Goal: Task Accomplishment & Management: Complete application form

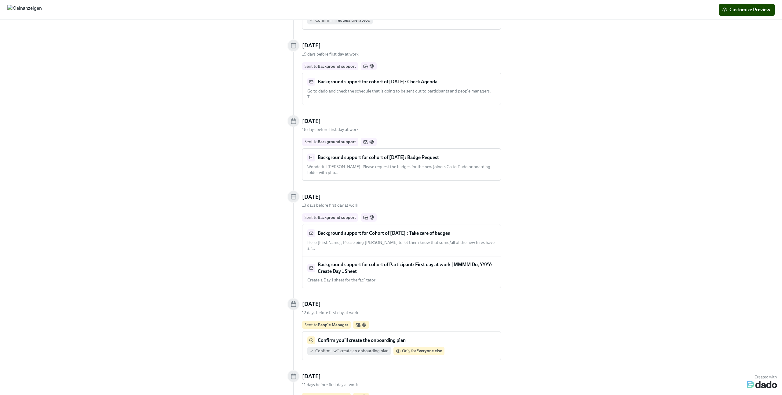
scroll to position [499, 0]
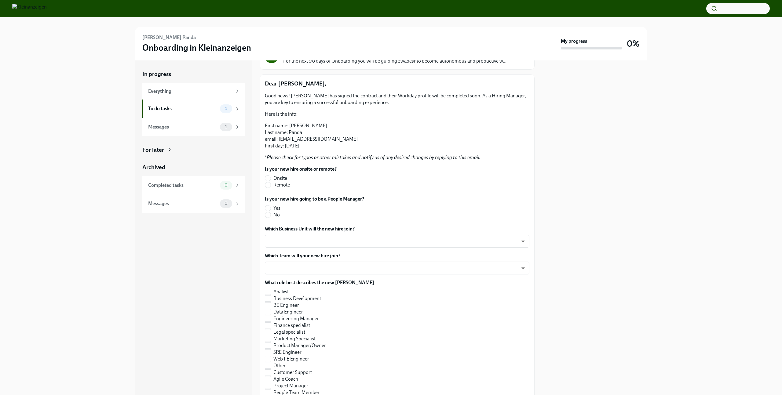
scroll to position [61, 0]
drag, startPoint x: 341, startPoint y: 140, endPoint x: 279, endPoint y: 142, distance: 61.7
click at [279, 142] on p "First name: [PERSON_NAME] Last name: Panda email: [EMAIL_ADDRESS][DOMAIN_NAME] …" at bounding box center [397, 135] width 264 height 27
copy p "[EMAIL_ADDRESS][DOMAIN_NAME]"
click at [268, 293] on input "Analyst" at bounding box center [267, 291] width 5 height 5
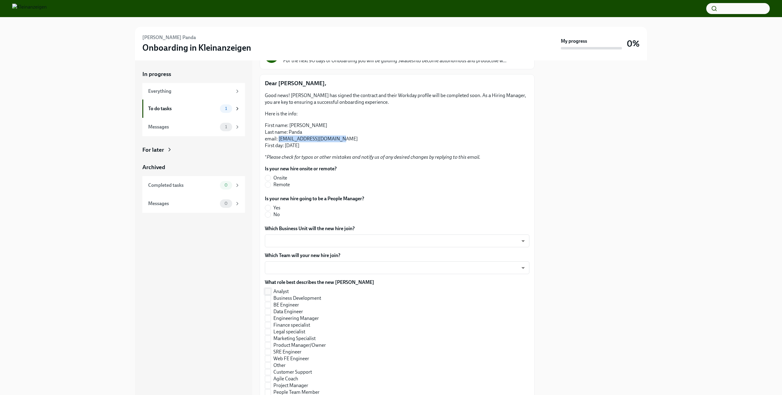
checkbox input "true"
drag, startPoint x: 268, startPoint y: 214, endPoint x: 272, endPoint y: 214, distance: 3.7
click at [268, 214] on input "No" at bounding box center [267, 214] width 5 height 5
radio input "true"
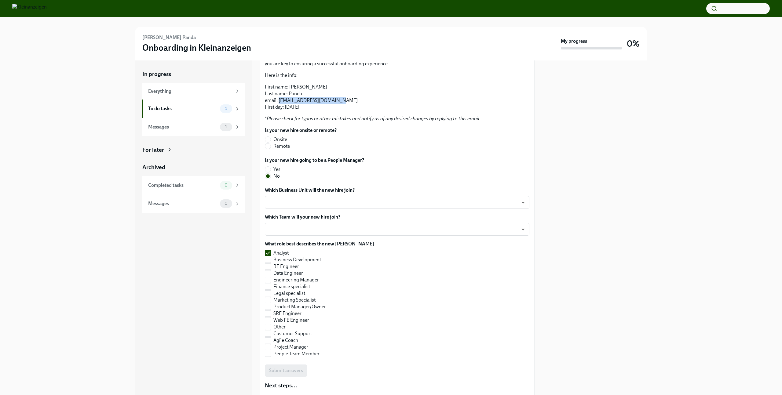
scroll to position [116, 0]
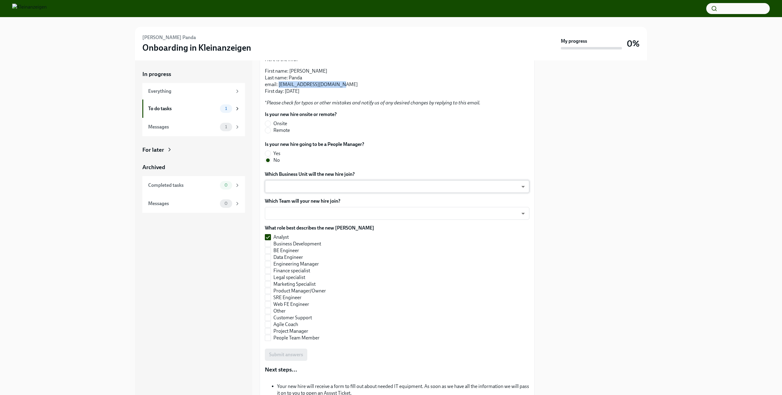
click at [293, 184] on body "[PERSON_NAME] Panda Onboarding in Kleinanzeigen My progress 0% In progress Ever…" at bounding box center [391, 197] width 782 height 395
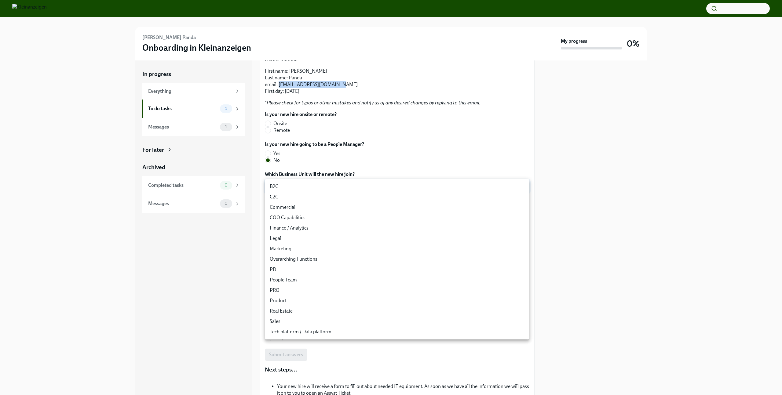
click at [313, 229] on li "Finance / Analytics" at bounding box center [397, 228] width 264 height 10
type input "QbrV45-k-"
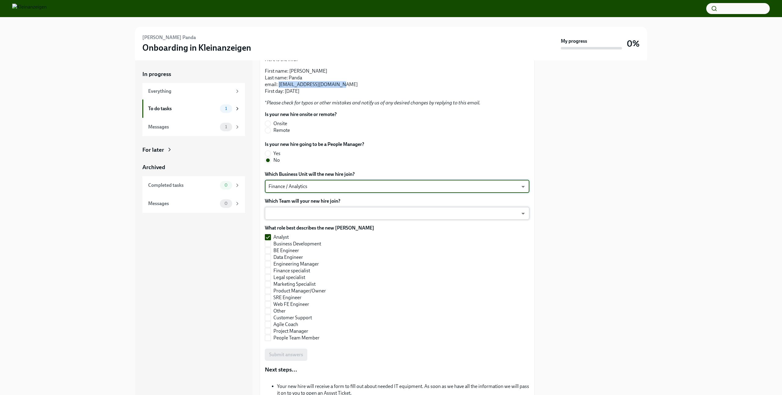
click at [301, 214] on body "[PERSON_NAME] Panda Onboarding in Kleinanzeigen My progress 0% In progress Ever…" at bounding box center [391, 197] width 782 height 395
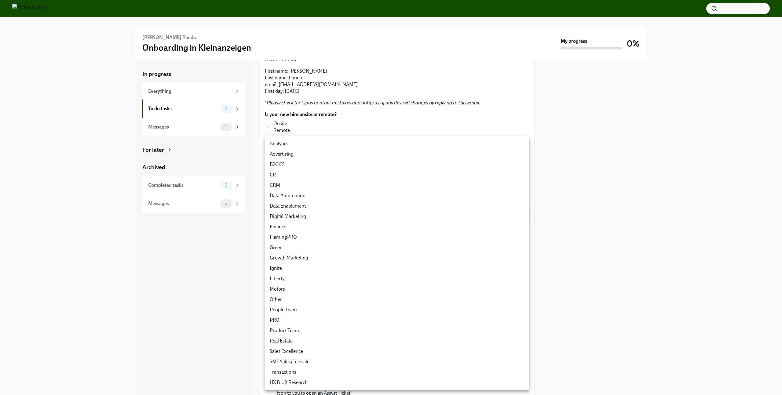
click at [236, 243] on div at bounding box center [391, 197] width 782 height 395
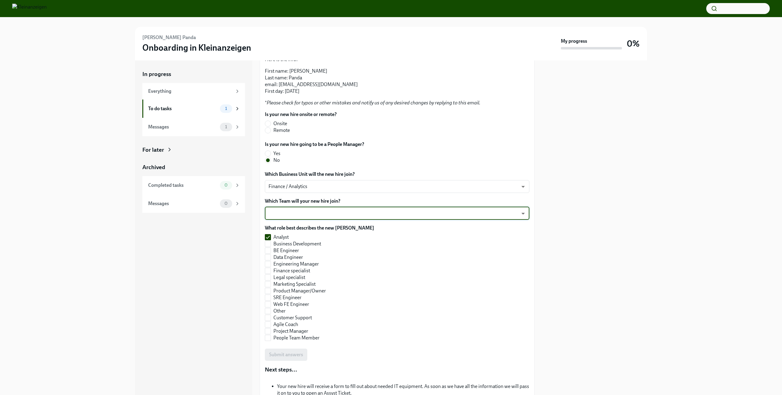
click at [313, 217] on body "[PERSON_NAME] Panda Onboarding in Kleinanzeigen My progress 0% In progress Ever…" at bounding box center [391, 197] width 782 height 395
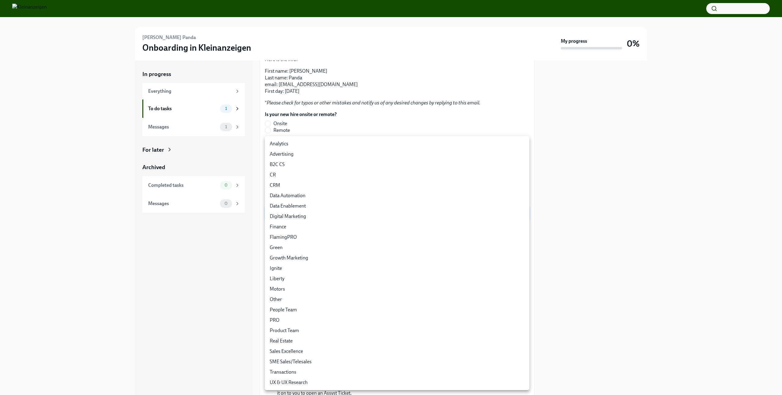
click at [299, 143] on li "Analytics" at bounding box center [397, 144] width 264 height 10
type input "tx4UA6Hcv"
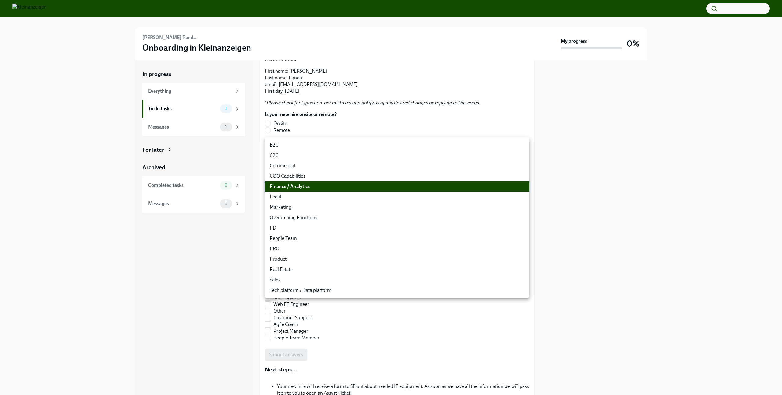
click at [296, 183] on body "[PERSON_NAME] Panda Onboarding in Kleinanzeigen My progress 0% In progress Ever…" at bounding box center [391, 197] width 782 height 395
click at [298, 259] on li "Product" at bounding box center [397, 259] width 264 height 10
type input "0YkwiG1Ty"
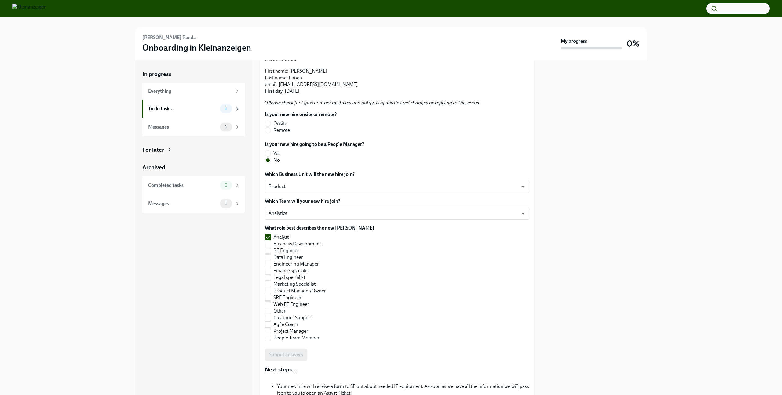
click at [220, 243] on div "In progress Everything To do tasks 1 Messages 1 For later Archived Completed ta…" at bounding box center [193, 227] width 117 height 335
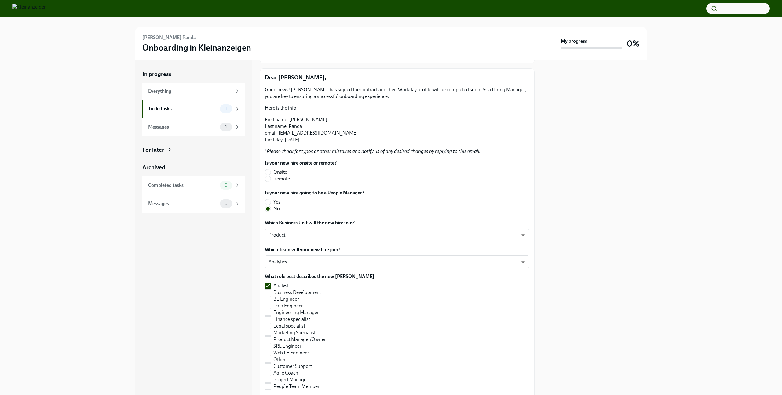
scroll to position [68, 0]
drag, startPoint x: 268, startPoint y: 171, endPoint x: 279, endPoint y: 176, distance: 11.5
click at [268, 171] on input "Onsite" at bounding box center [267, 170] width 5 height 5
radio input "true"
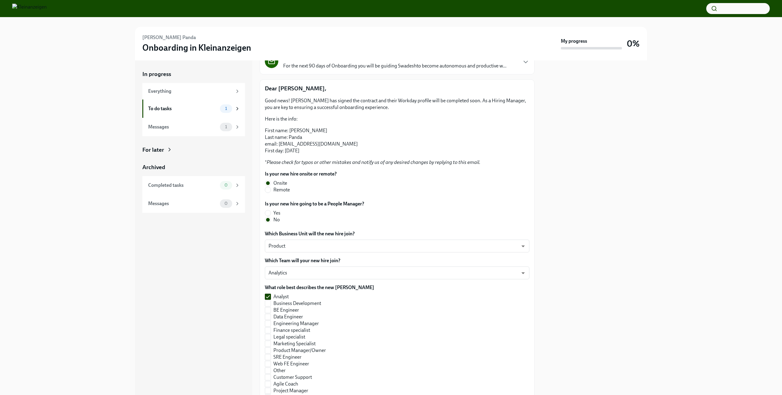
scroll to position [214, 0]
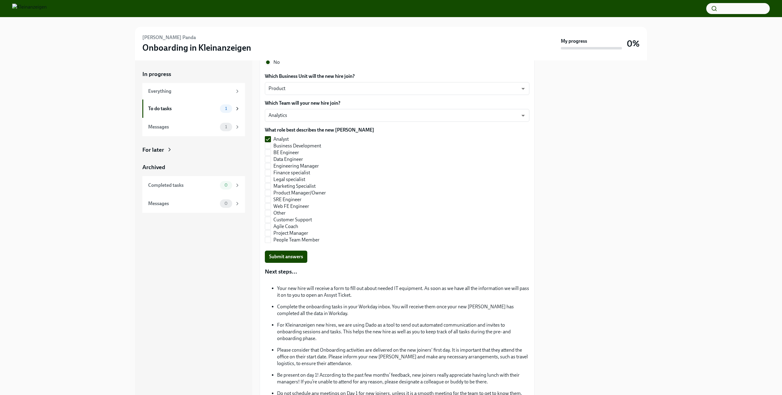
click at [301, 291] on p "Your new hire will receive a form to fill out about needed IT equipment. As soo…" at bounding box center [403, 291] width 252 height 13
click at [303, 290] on p "Your new hire will receive a form to fill out about needed IT equipment. As soo…" at bounding box center [403, 291] width 252 height 13
drag, startPoint x: 307, startPoint y: 288, endPoint x: 417, endPoint y: 290, distance: 110.2
click at [421, 290] on p "Your new hire will receive a form to fill out about needed IT equipment. As soo…" at bounding box center [403, 291] width 252 height 13
copy p "will receive a form to fill out about needed IT equipment"
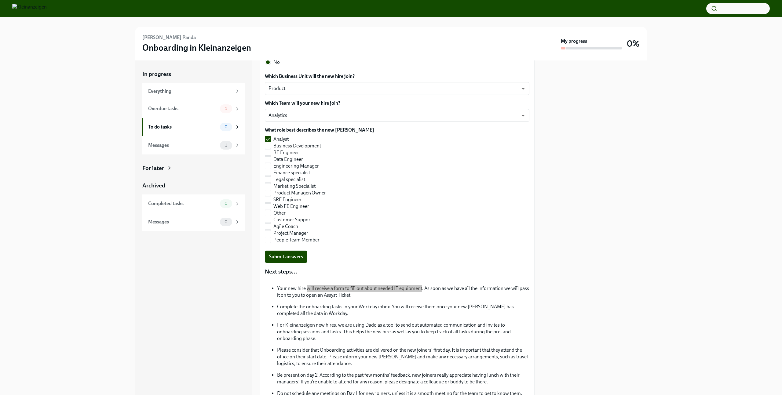
scroll to position [289, 0]
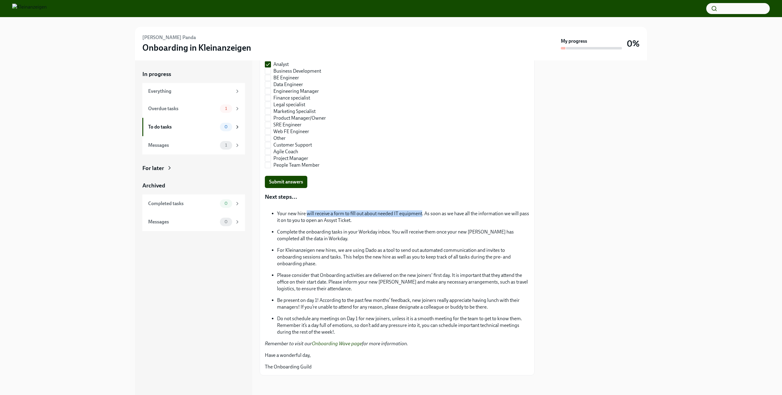
click at [290, 184] on span "Submit answers" at bounding box center [286, 182] width 34 height 6
